Goal: Transaction & Acquisition: Download file/media

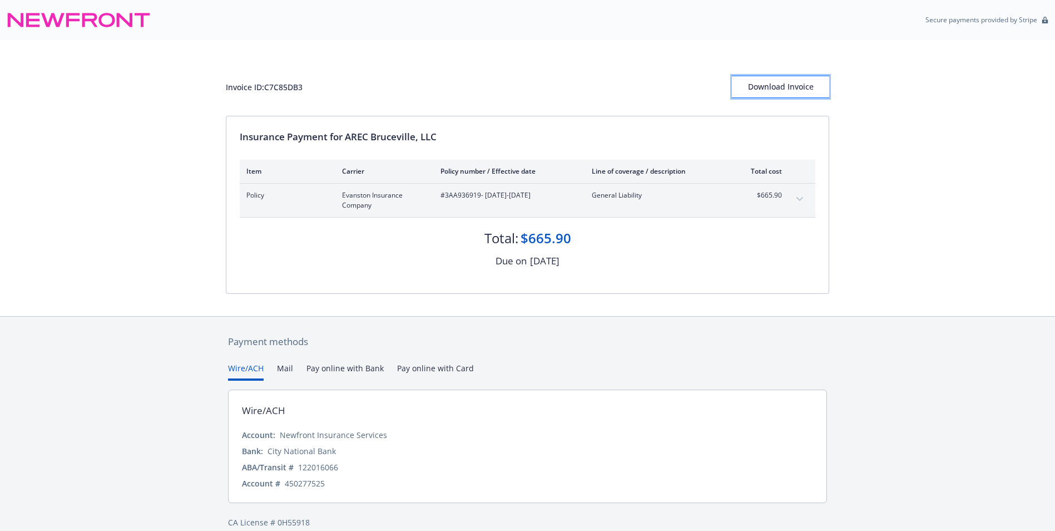
click at [765, 83] on div "Download Invoice" at bounding box center [780, 86] width 97 height 21
